Goal: Transaction & Acquisition: Purchase product/service

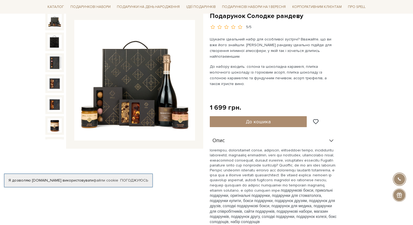
scroll to position [61, 0]
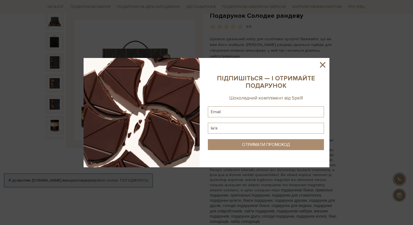
click at [321, 66] on icon at bounding box center [322, 64] width 5 height 5
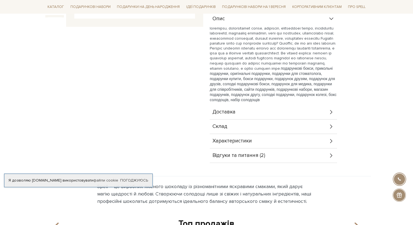
scroll to position [217, 0]
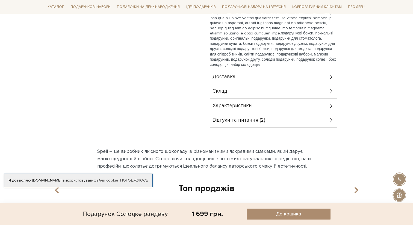
click at [246, 84] on div "Склад" at bounding box center [273, 91] width 127 height 14
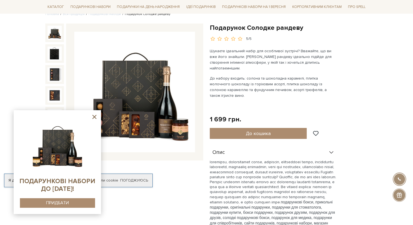
scroll to position [46, 0]
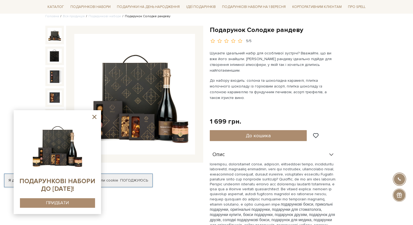
click at [94, 115] on icon at bounding box center [94, 116] width 7 height 7
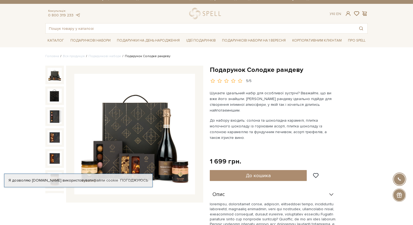
scroll to position [0, 0]
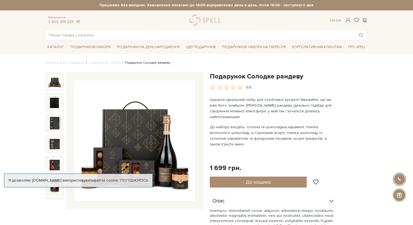
click at [174, 5] on strong "Працюємо без вихідних. Замовлення оплачені до 16:00 відправляємо день в день, п…" at bounding box center [206, 5] width 322 height 5
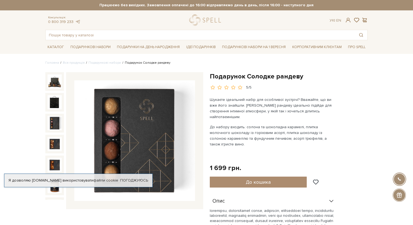
click at [49, 119] on img at bounding box center [54, 123] width 14 height 14
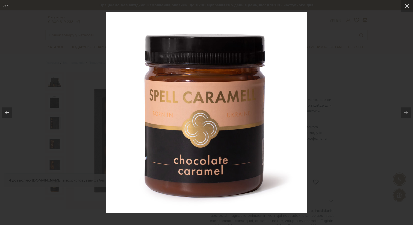
click at [81, 132] on div at bounding box center [206, 112] width 413 height 225
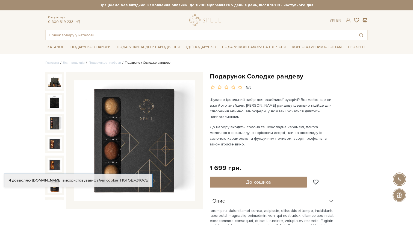
scroll to position [14, 0]
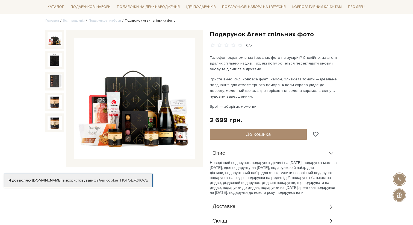
scroll to position [41, 0]
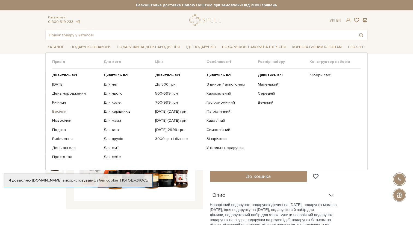
click at [60, 112] on link "Весілля" at bounding box center [75, 111] width 47 height 5
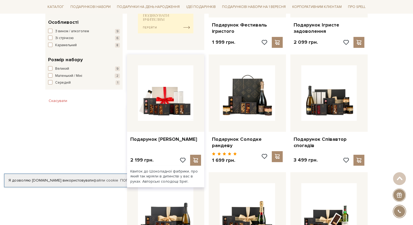
scroll to position [279, 0]
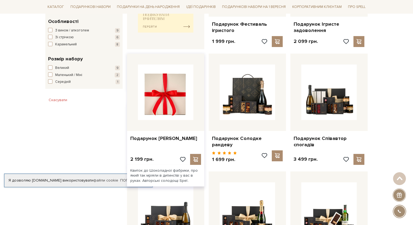
click at [169, 105] on img at bounding box center [165, 91] width 55 height 55
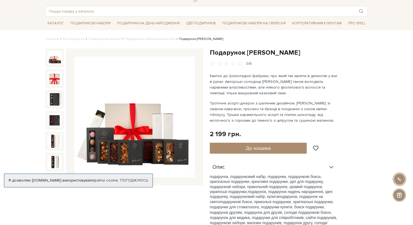
scroll to position [28, 0]
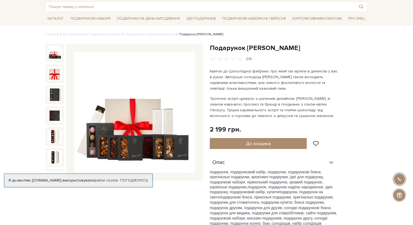
click at [162, 130] on img at bounding box center [134, 112] width 121 height 121
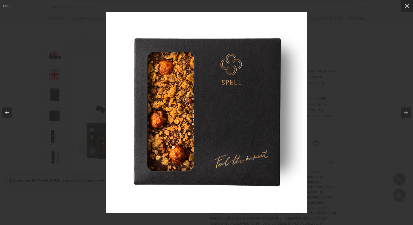
click at [355, 101] on div at bounding box center [206, 112] width 413 height 225
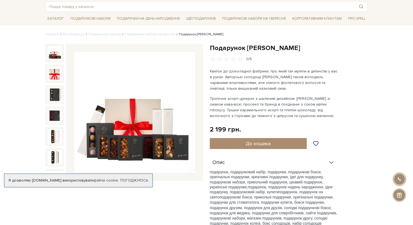
scroll to position [123, 0]
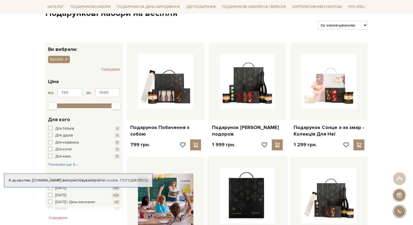
scroll to position [62, 0]
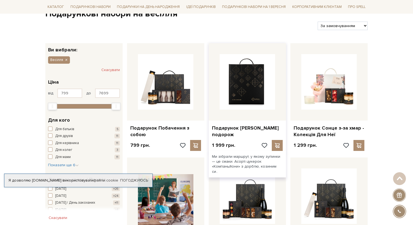
click at [252, 106] on img at bounding box center [246, 81] width 55 height 55
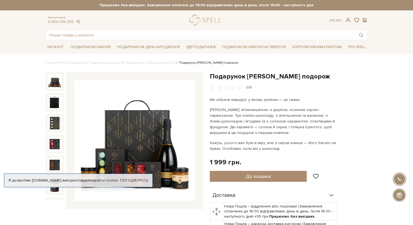
click at [159, 121] on img at bounding box center [134, 140] width 121 height 121
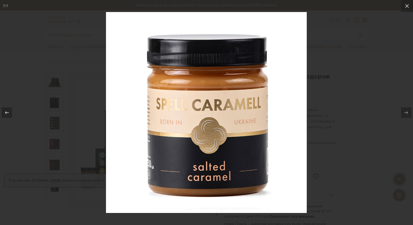
click at [341, 81] on div at bounding box center [206, 112] width 413 height 225
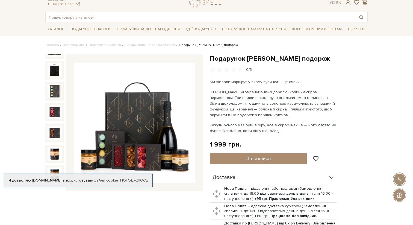
scroll to position [18, 0]
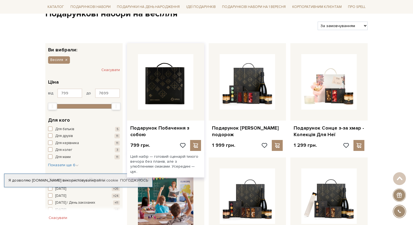
click at [167, 106] on img at bounding box center [165, 81] width 55 height 55
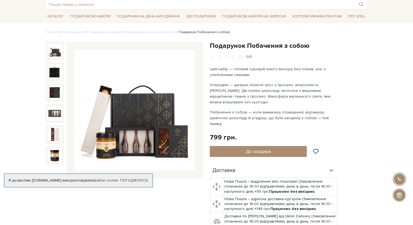
scroll to position [38, 0]
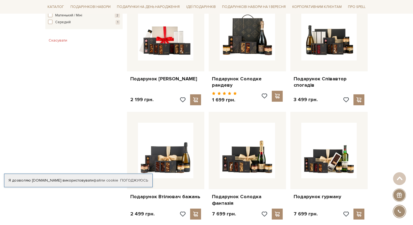
scroll to position [274, 0]
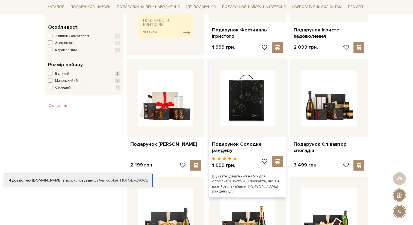
click at [223, 120] on img at bounding box center [246, 97] width 55 height 55
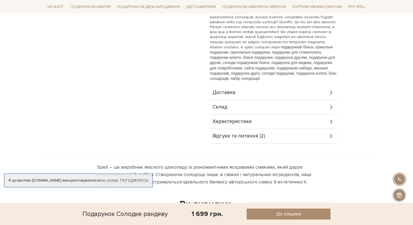
scroll to position [201, 0]
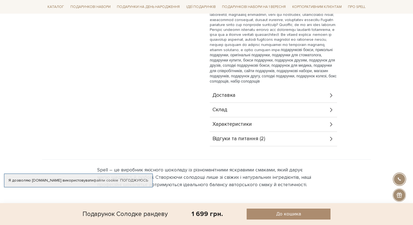
click at [239, 103] on div "Склад" at bounding box center [273, 110] width 127 height 14
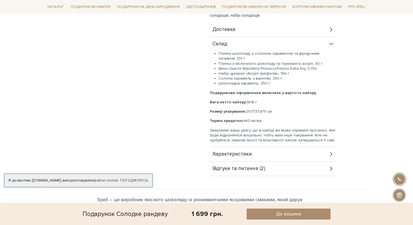
click at [234, 151] on span "Характеристики" at bounding box center [231, 153] width 39 height 5
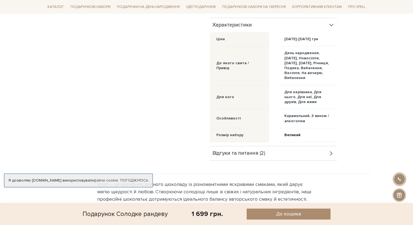
scroll to position [399, 0]
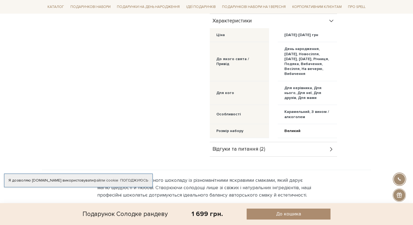
click at [237, 147] on span "Відгуки та питання (2)" at bounding box center [238, 149] width 53 height 5
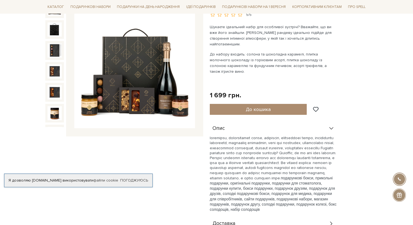
scroll to position [74, 0]
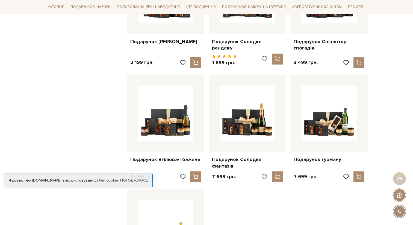
scroll to position [307, 0]
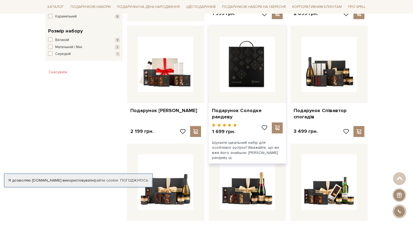
click at [241, 72] on img at bounding box center [246, 64] width 55 height 55
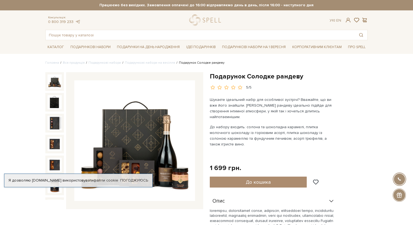
click at [230, 80] on h1 "Подарунок Солодке рандеву" at bounding box center [289, 76] width 158 height 8
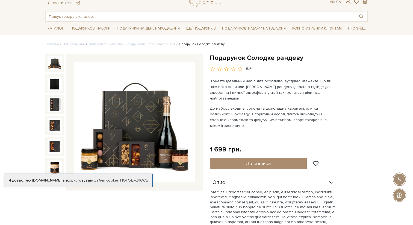
scroll to position [22, 0]
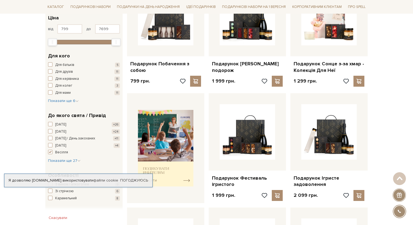
scroll to position [126, 0]
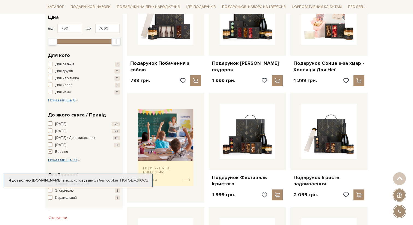
click at [55, 159] on span "Показати ще 27" at bounding box center [64, 159] width 32 height 5
click at [55, 158] on span "День святого [PERSON_NAME]" at bounding box center [80, 157] width 50 height 5
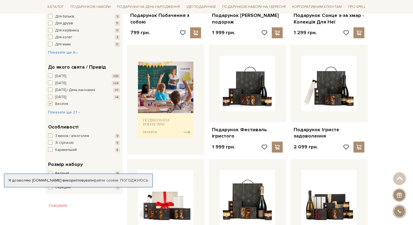
scroll to position [170, 0]
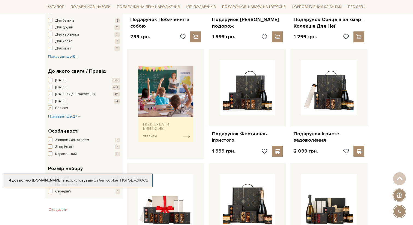
click at [51, 107] on span "button" at bounding box center [50, 107] width 4 height 4
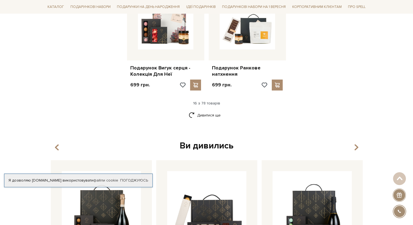
scroll to position [678, 0]
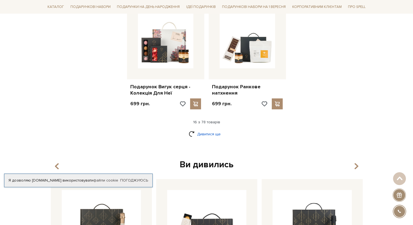
click at [202, 132] on link "Дивитися ще" at bounding box center [206, 134] width 35 height 10
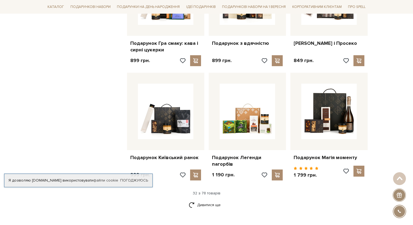
scroll to position [1258, 0]
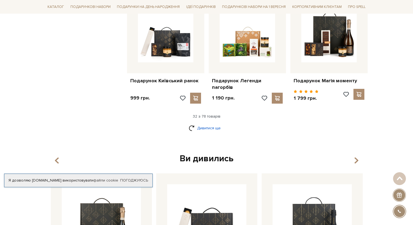
click at [203, 123] on link "Дивитися ще" at bounding box center [206, 128] width 35 height 10
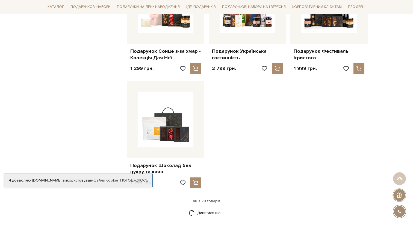
scroll to position [1869, 0]
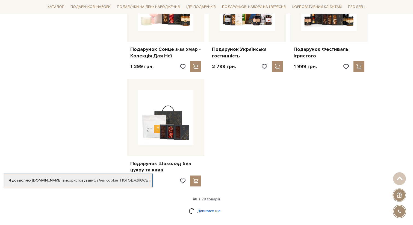
click at [219, 206] on link "Дивитися ще" at bounding box center [206, 211] width 35 height 10
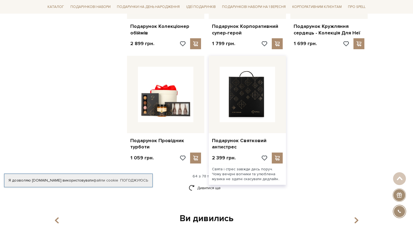
scroll to position [2478, 0]
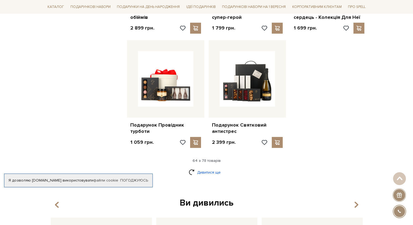
click at [213, 167] on link "Дивитися ще" at bounding box center [206, 172] width 35 height 10
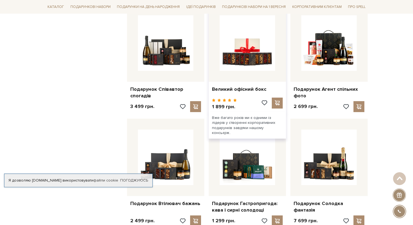
scroll to position [2640, 0]
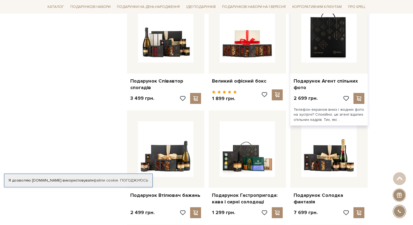
click at [307, 44] on img at bounding box center [328, 34] width 55 height 55
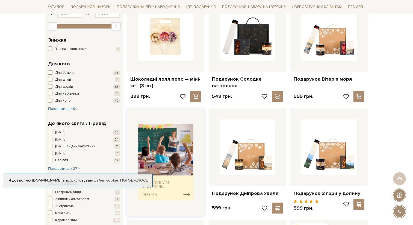
scroll to position [113, 0]
